Goal: Information Seeking & Learning: Learn about a topic

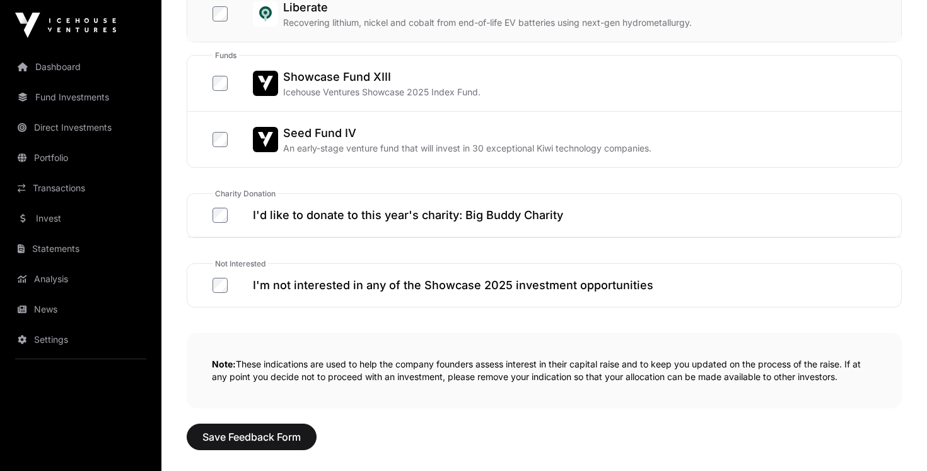
scroll to position [706, 0]
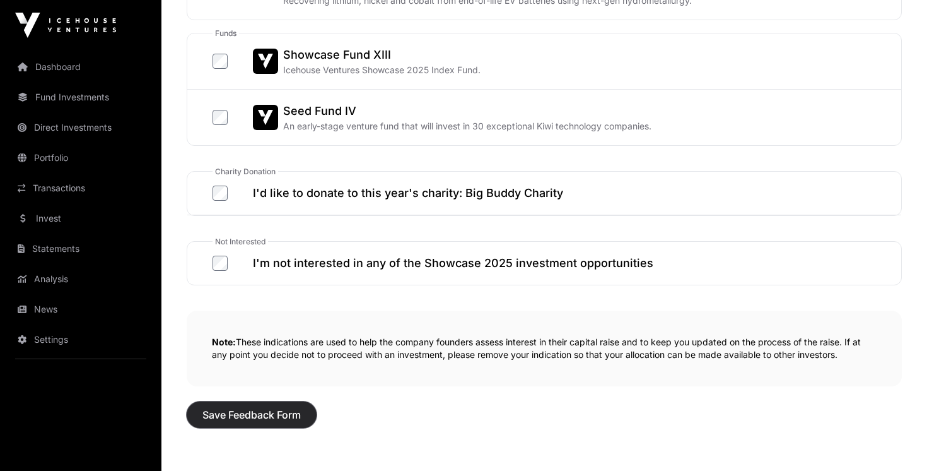
click at [271, 411] on span "Save Feedback Form" at bounding box center [251, 414] width 98 height 15
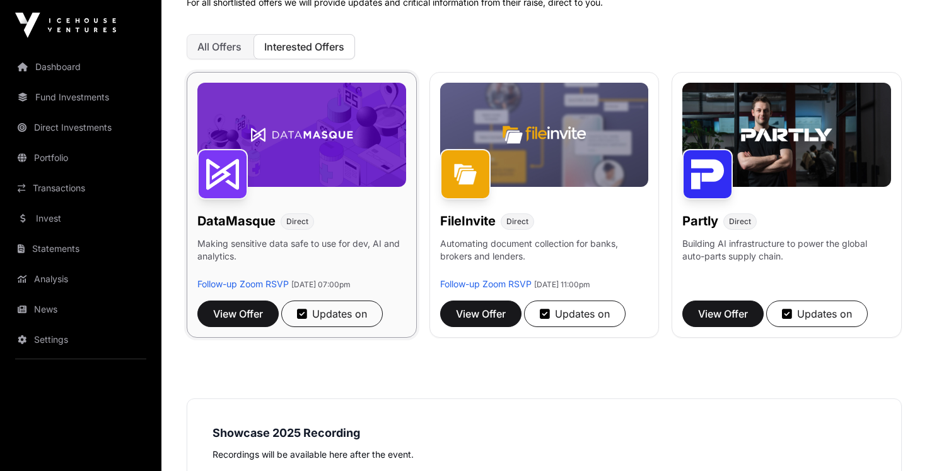
scroll to position [180, 0]
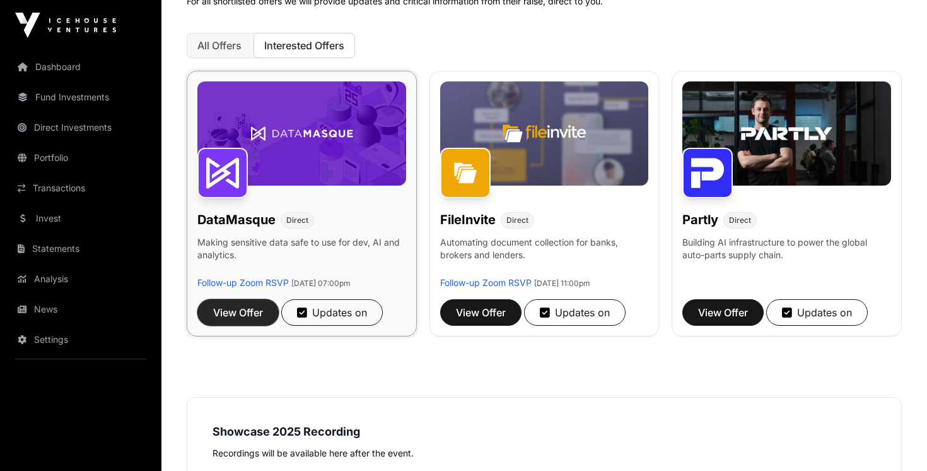
click at [249, 316] on span "View Offer" at bounding box center [238, 312] width 50 height 15
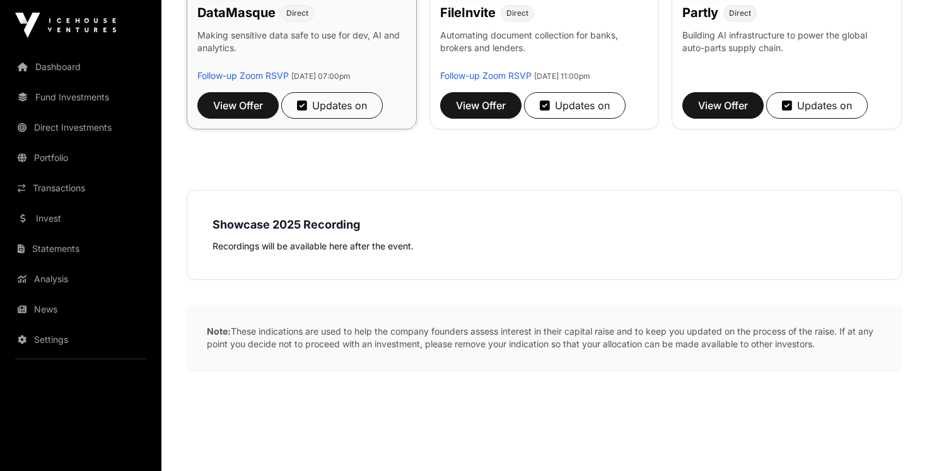
scroll to position [392, 0]
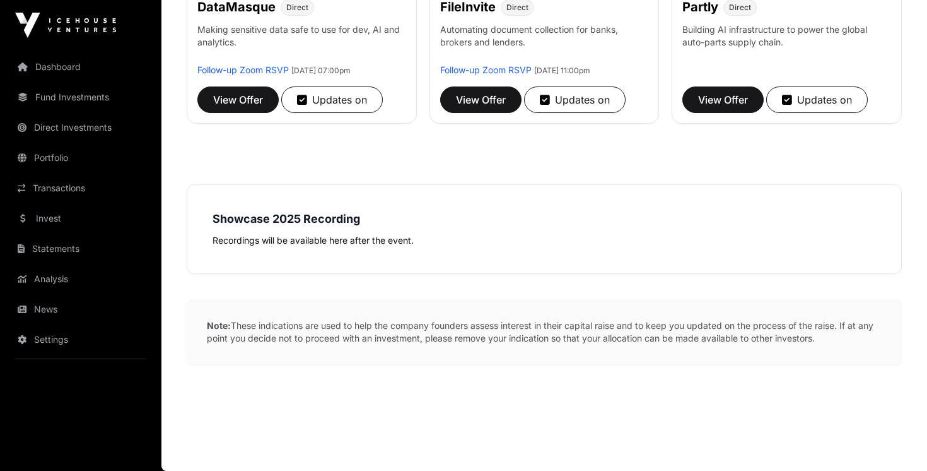
click at [310, 221] on strong "Showcase 2025 Recording" at bounding box center [287, 218] width 148 height 13
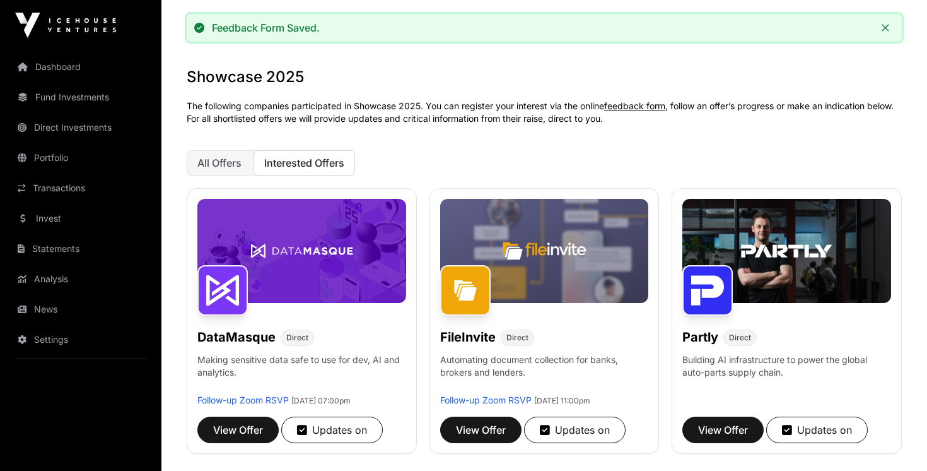
scroll to position [0, 0]
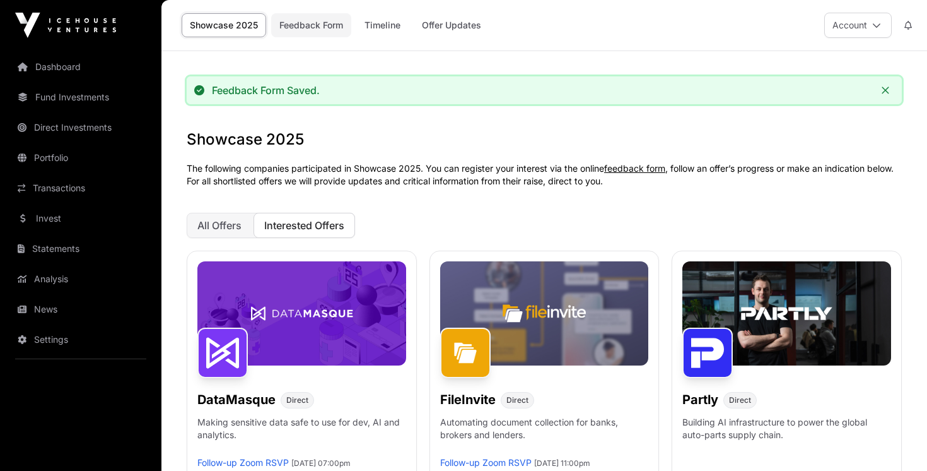
click at [293, 29] on link "Feedback Form" at bounding box center [311, 25] width 80 height 24
click at [383, 26] on link "Timeline" at bounding box center [382, 25] width 52 height 24
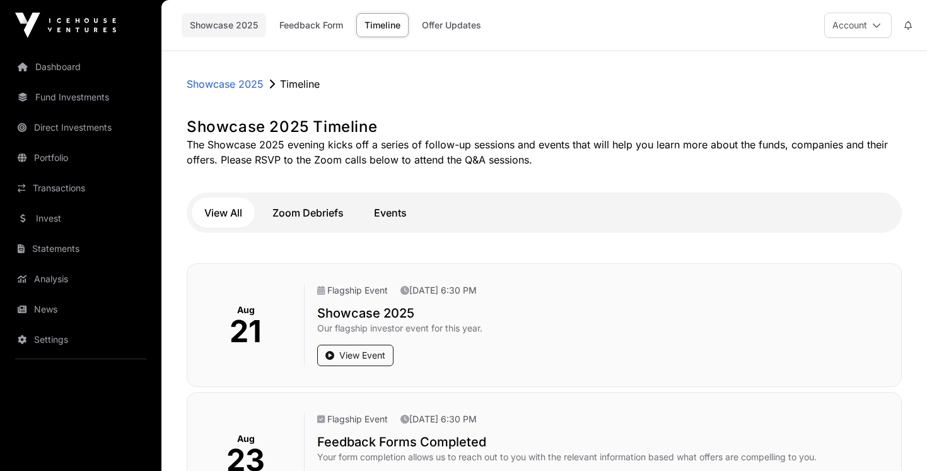
click at [244, 33] on link "Showcase 2025" at bounding box center [224, 25] width 85 height 24
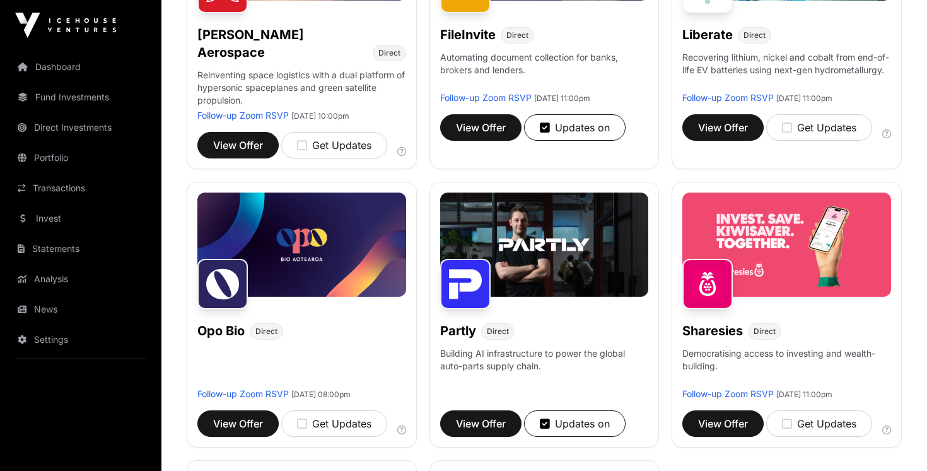
scroll to position [592, 0]
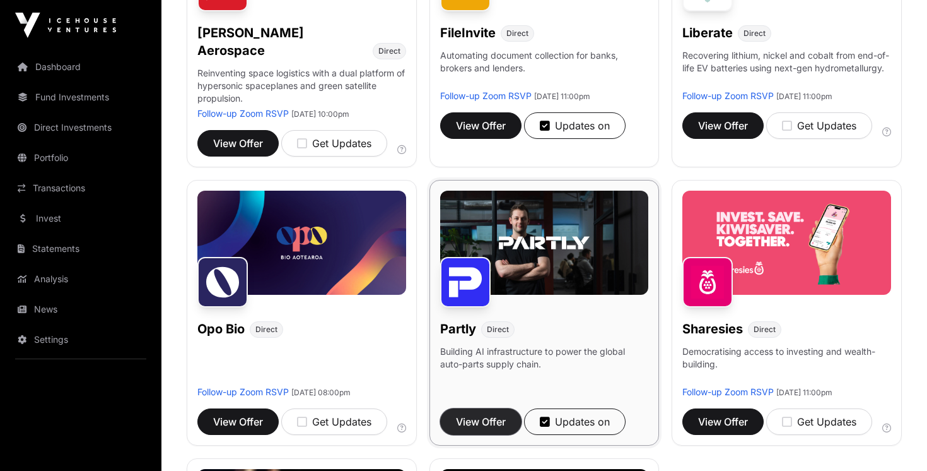
click at [472, 414] on span "View Offer" at bounding box center [481, 421] width 50 height 15
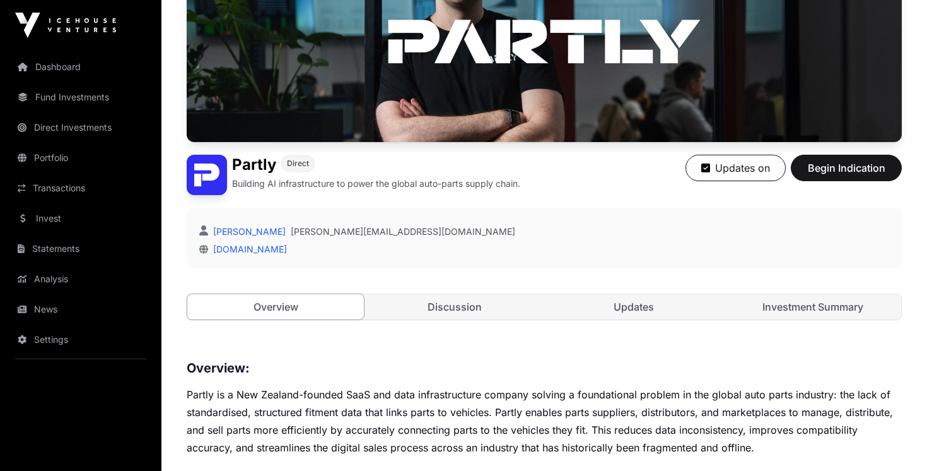
scroll to position [168, 0]
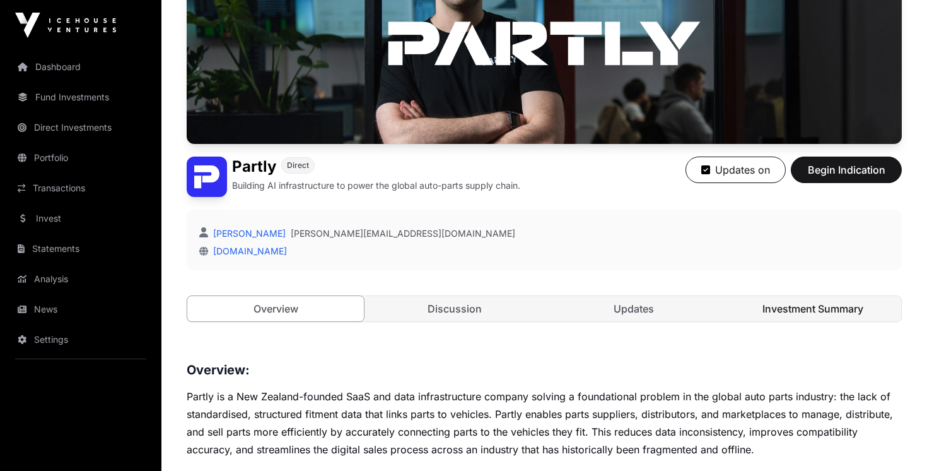
click at [758, 318] on link "Investment Summary" at bounding box center [813, 308] width 177 height 25
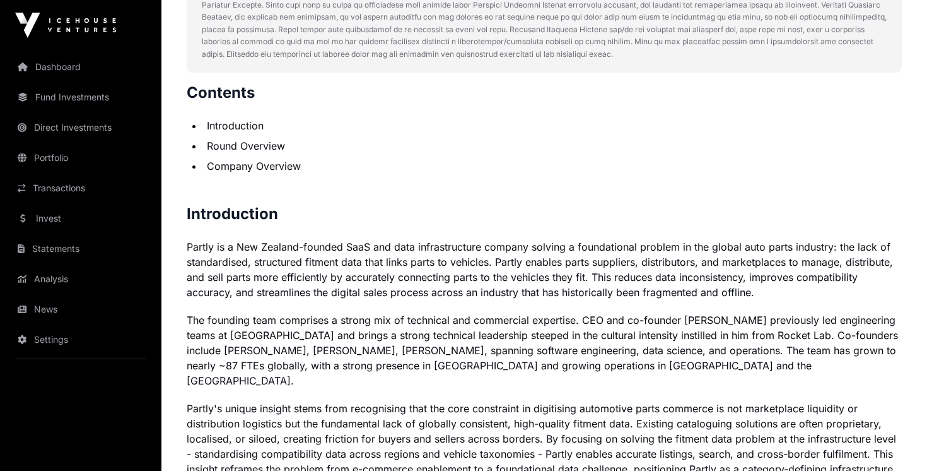
scroll to position [674, 0]
